Goal: Navigation & Orientation: Find specific page/section

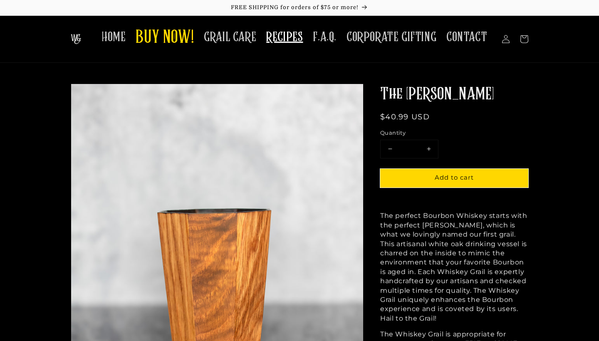
click at [277, 39] on span "RECIPES" at bounding box center [284, 37] width 37 height 16
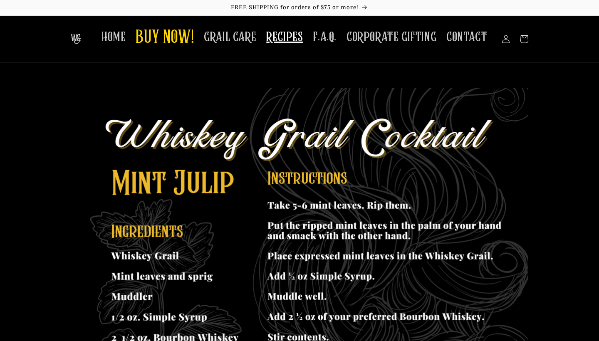
click at [81, 41] on img at bounding box center [76, 39] width 10 height 10
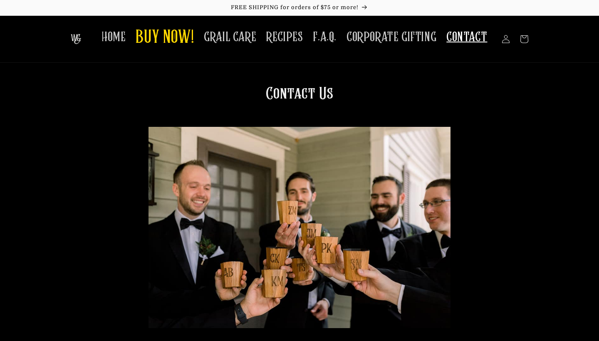
click at [469, 37] on span "CONTACT" at bounding box center [466, 37] width 41 height 16
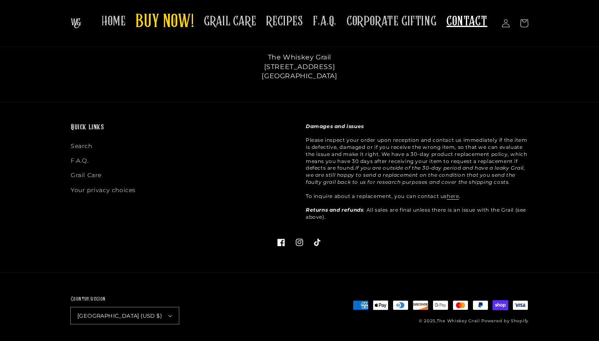
scroll to position [454, 0]
click at [286, 237] on link "Facebook" at bounding box center [281, 243] width 18 height 18
